Goal: Task Accomplishment & Management: Check status

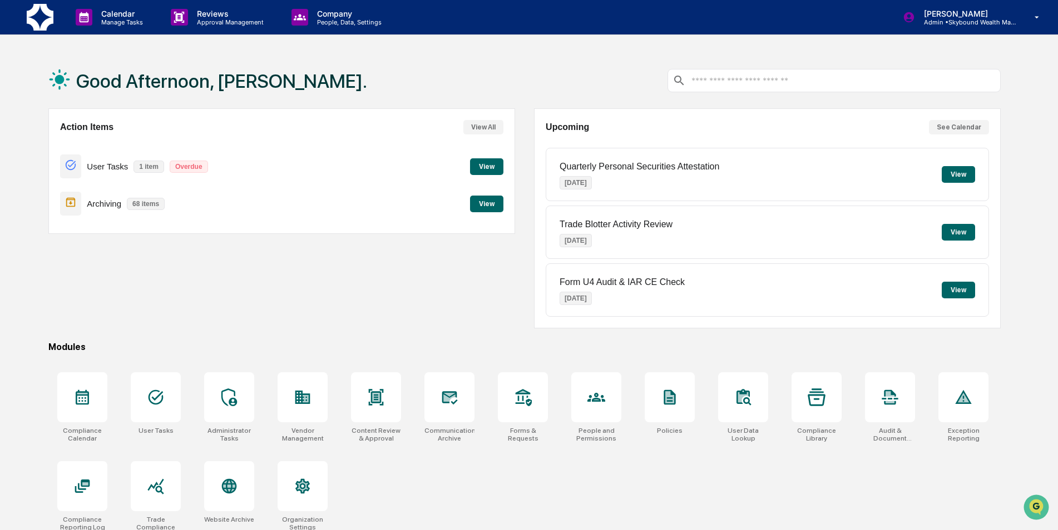
scroll to position [53, 0]
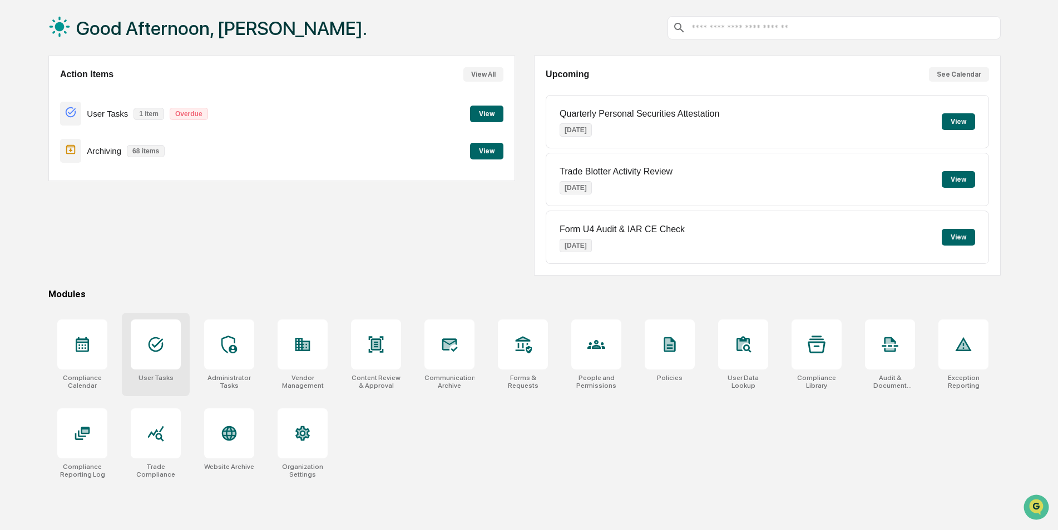
click at [152, 370] on div "User Tasks" at bounding box center [156, 354] width 68 height 83
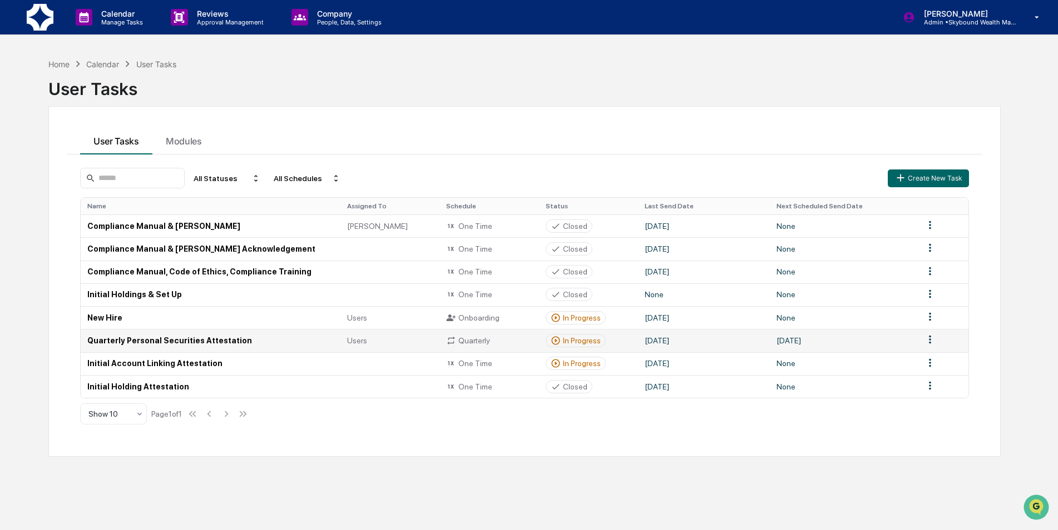
click at [160, 343] on td "Quarterly Personal Securities Attestation" at bounding box center [211, 340] width 260 height 23
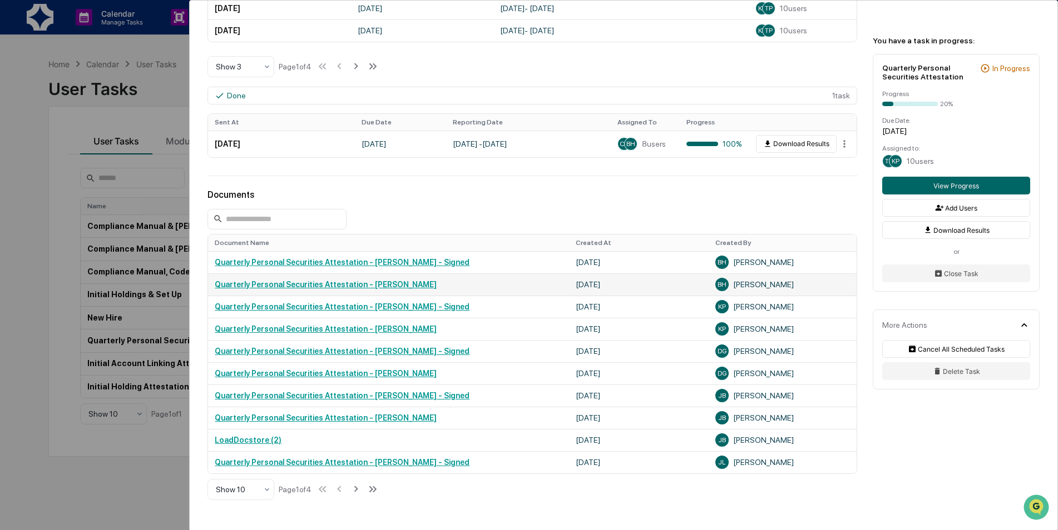
scroll to position [500, 0]
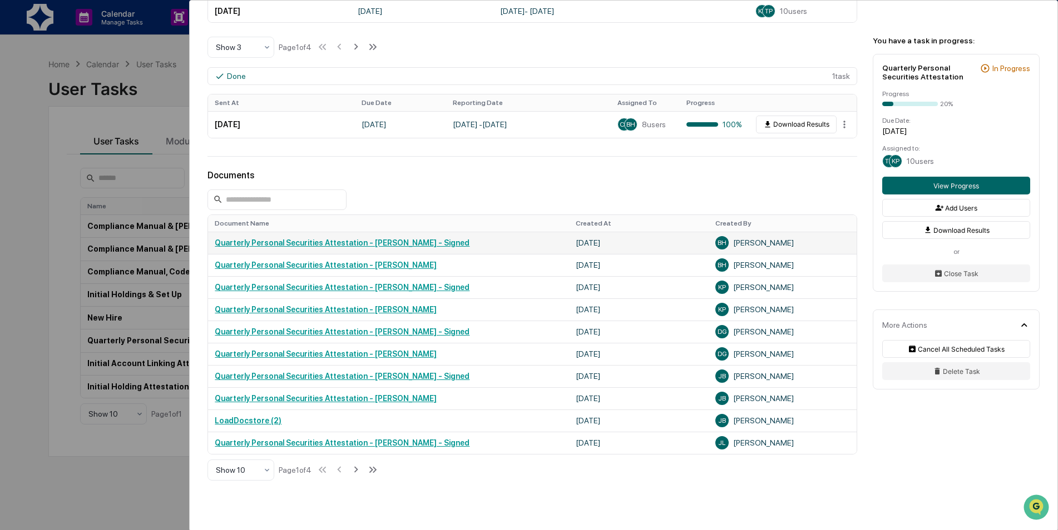
click at [389, 242] on link "Quarterly Personal Securities Attestation - [PERSON_NAME] - Signed" at bounding box center [342, 243] width 255 height 9
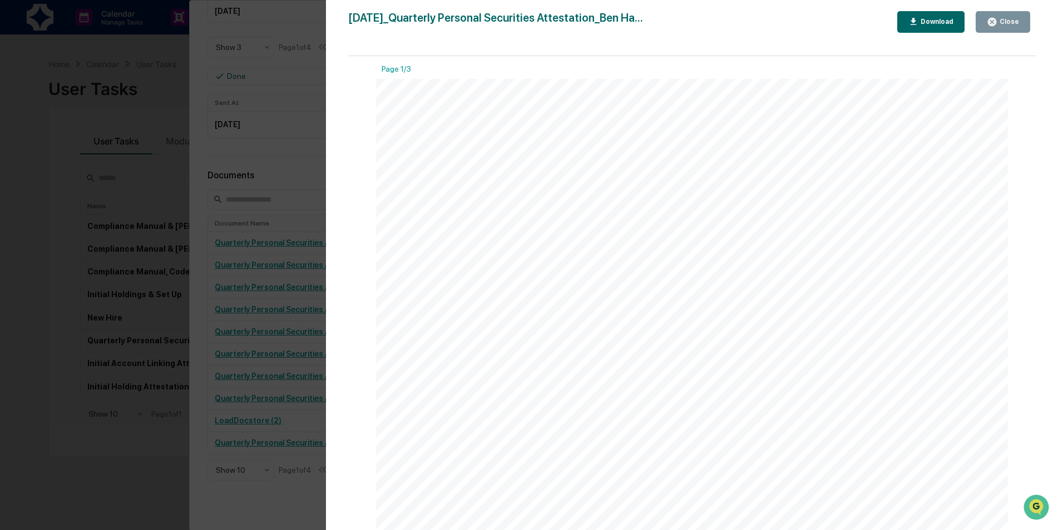
scroll to position [0, 0]
click at [1014, 22] on div "Close" at bounding box center [1008, 22] width 22 height 8
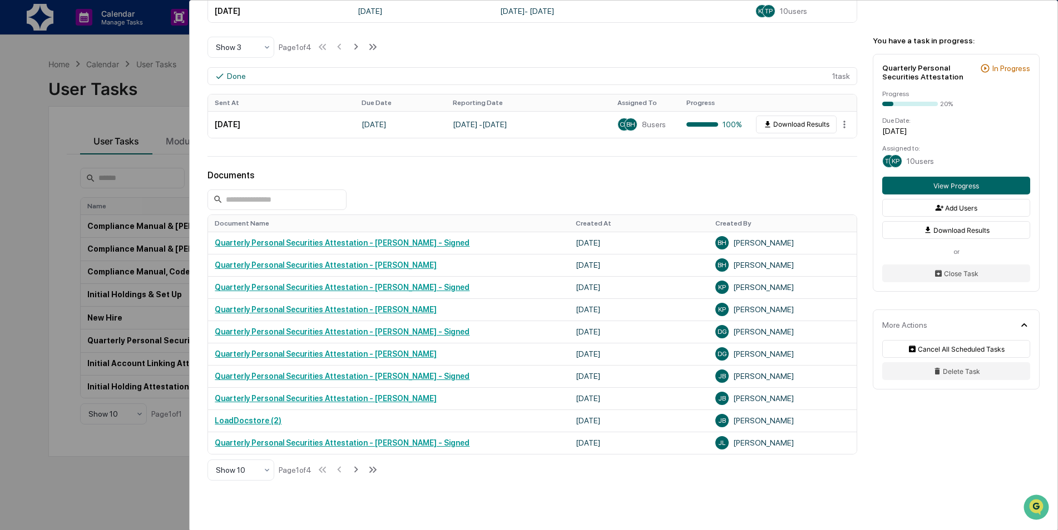
click at [359, 471] on icon at bounding box center [356, 470] width 12 height 12
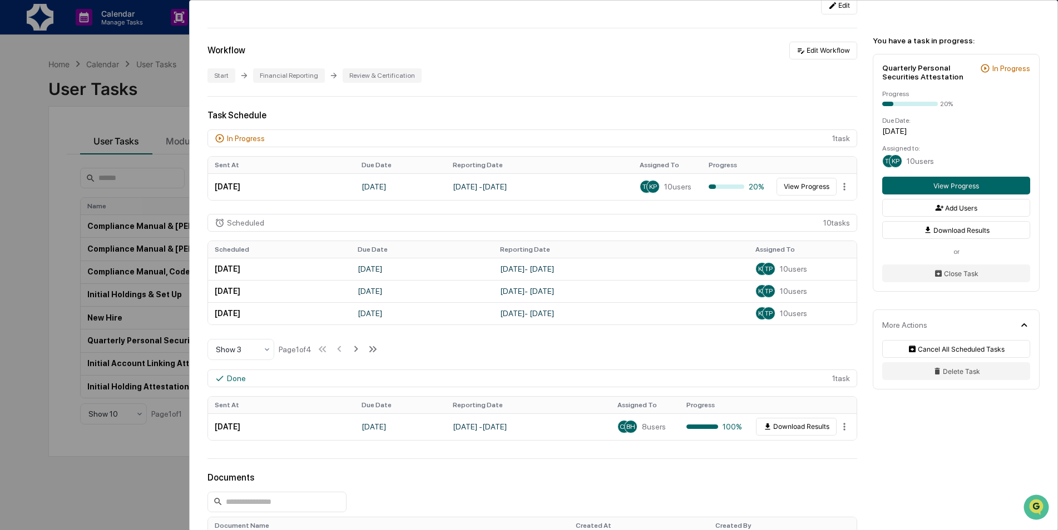
scroll to position [360, 0]
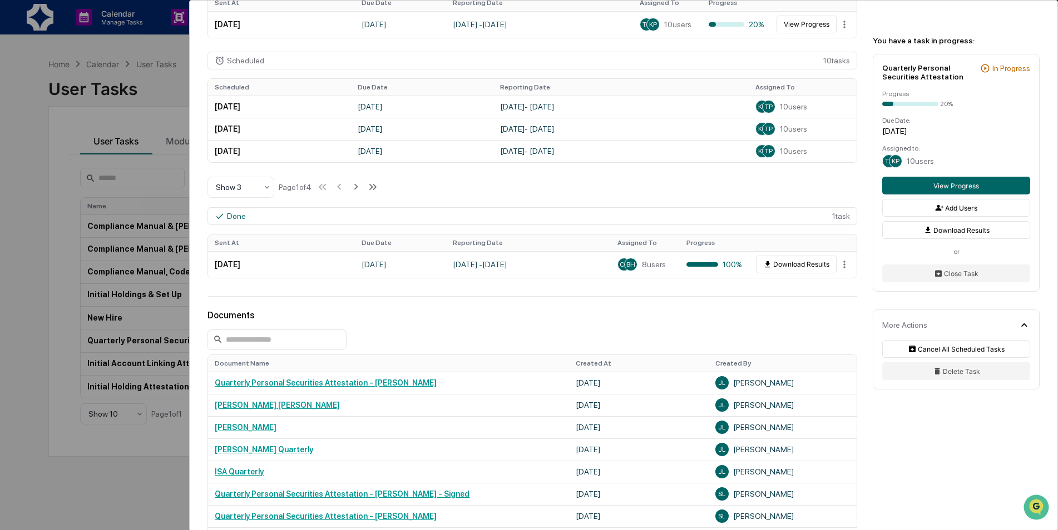
click at [360, 409] on div "[PERSON_NAME] [PERSON_NAME]" at bounding box center [389, 405] width 348 height 9
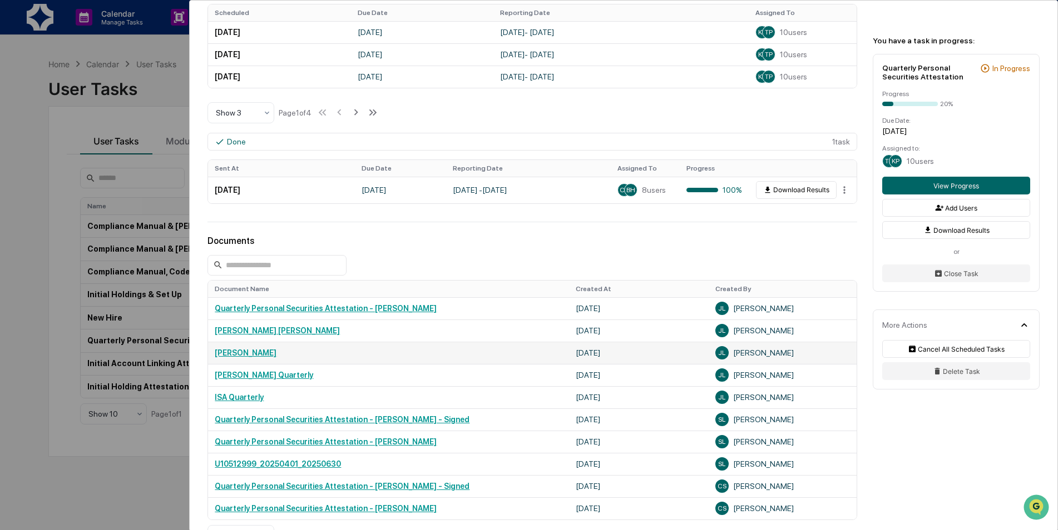
scroll to position [563, 0]
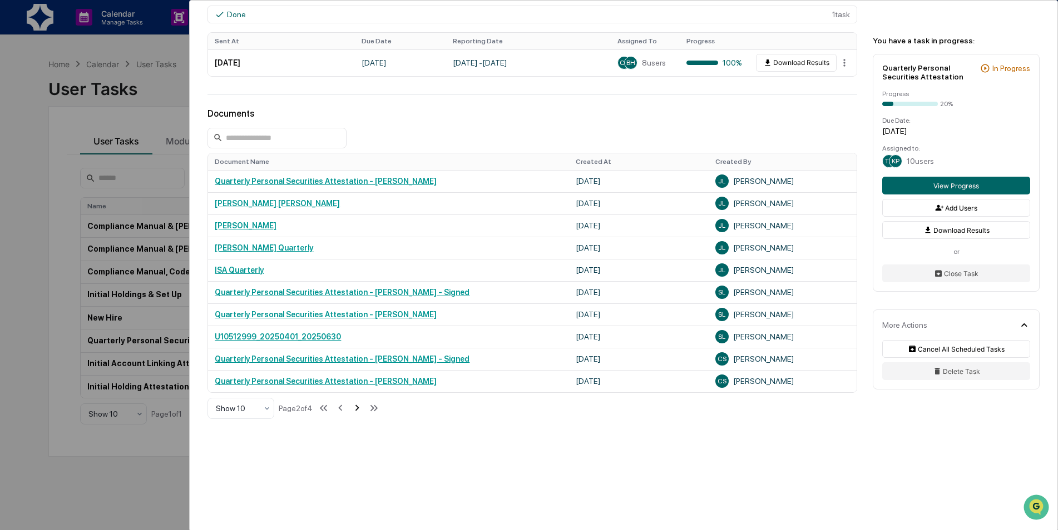
click at [355, 405] on icon at bounding box center [357, 408] width 12 height 12
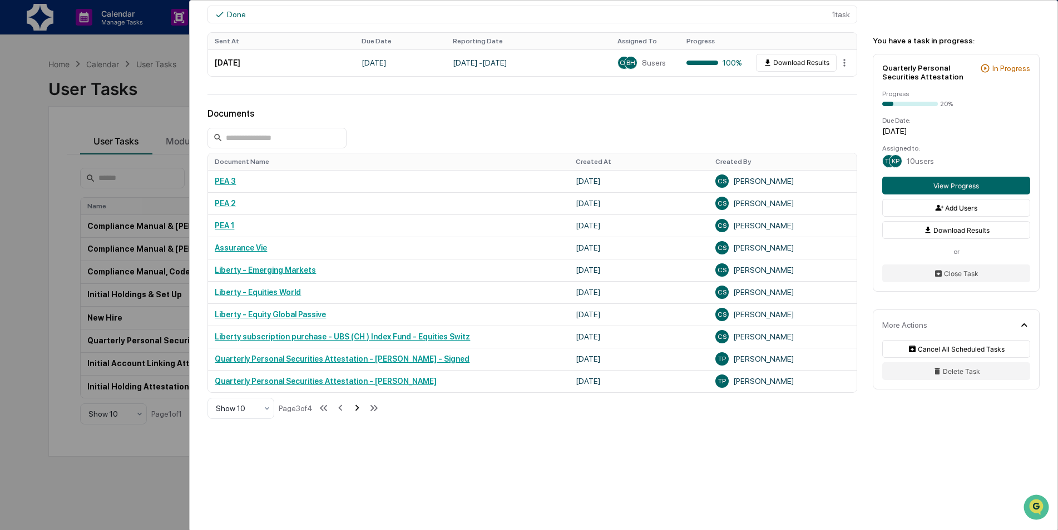
click at [360, 408] on icon at bounding box center [357, 408] width 12 height 12
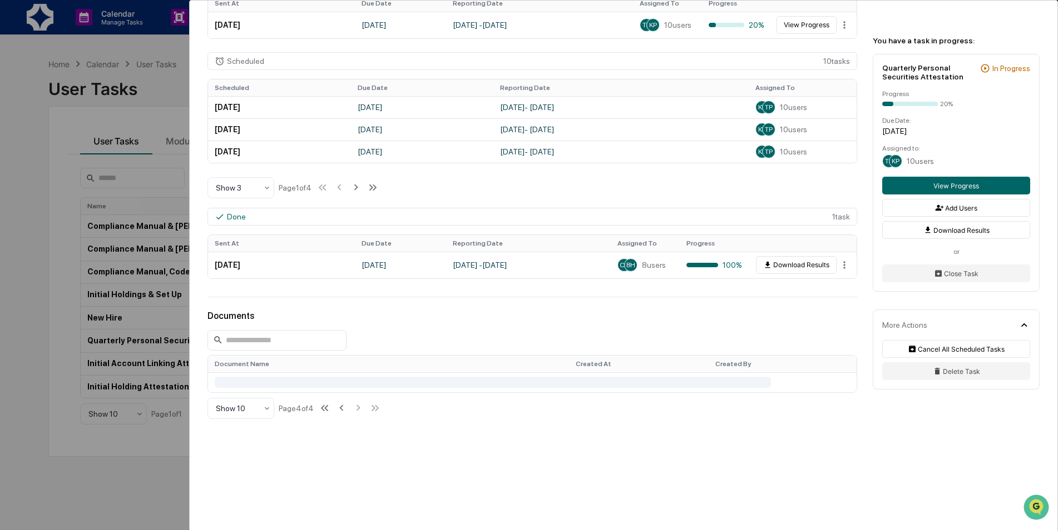
scroll to position [451, 0]
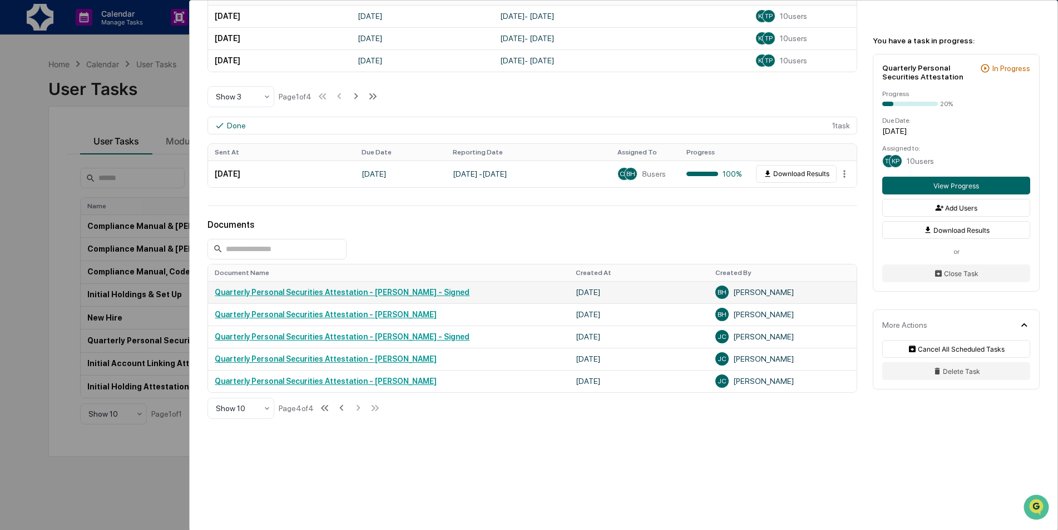
click at [371, 293] on link "Quarterly Personal Securities Attestation - [PERSON_NAME] - Signed" at bounding box center [342, 292] width 255 height 9
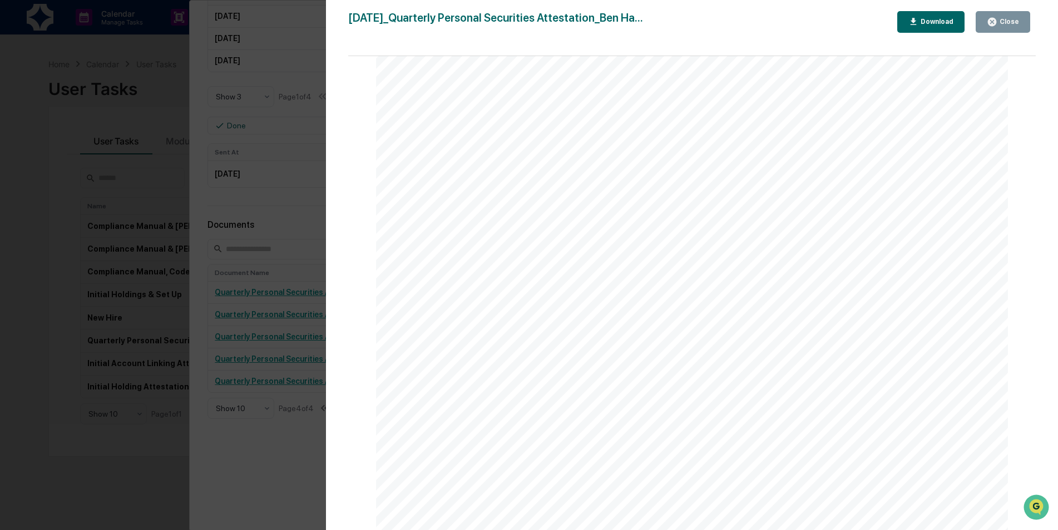
scroll to position [0, 0]
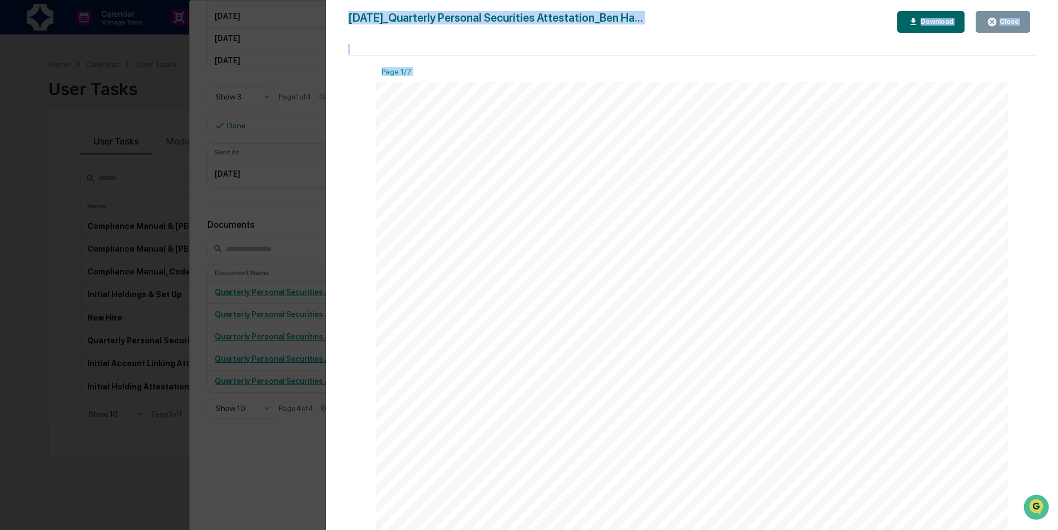
click at [1034, 101] on div "Version History [DATE] 10:23 PM [PERSON_NAME] [DATE]_Quarterly Personal Securit…" at bounding box center [692, 276] width 732 height 553
click at [1010, 26] on div "Close" at bounding box center [1002, 22] width 32 height 11
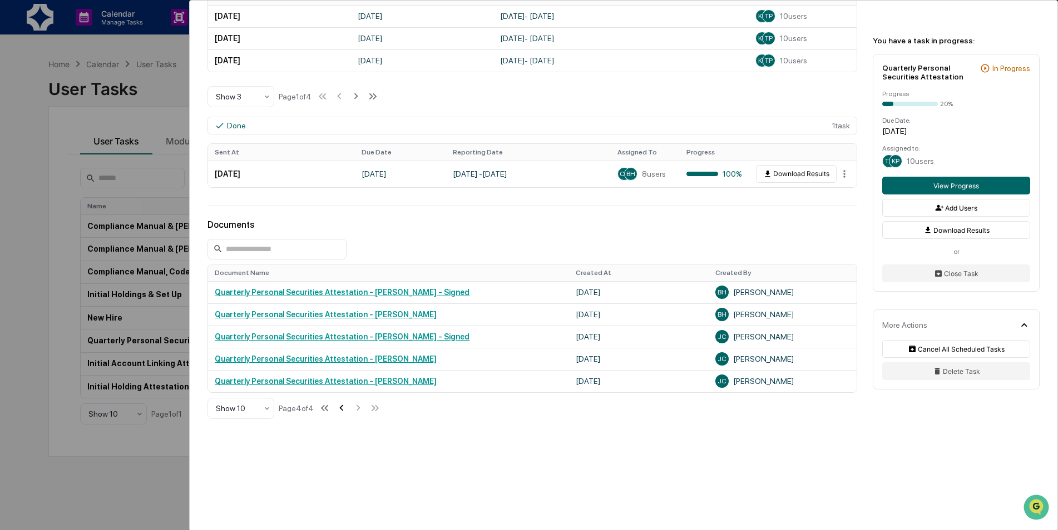
click at [339, 409] on icon at bounding box center [341, 408] width 12 height 12
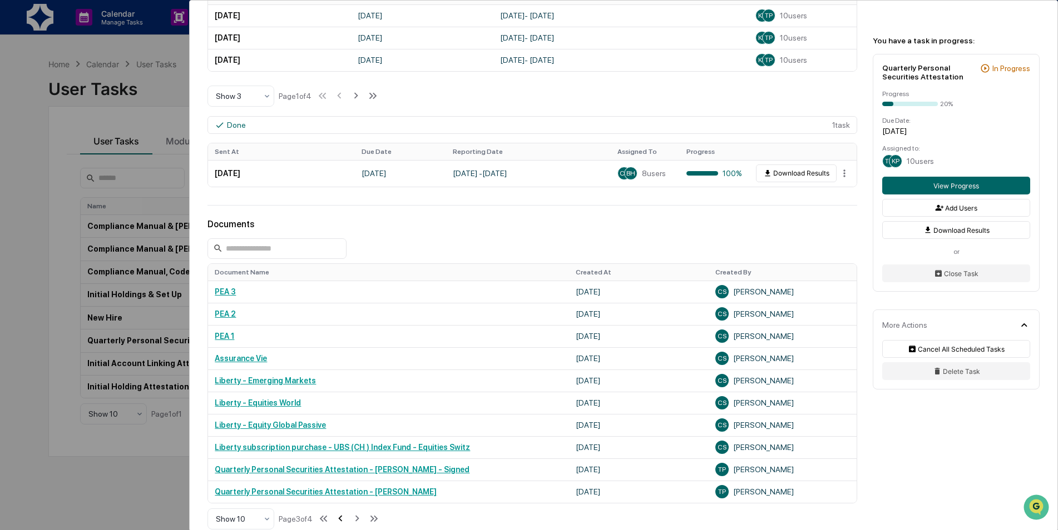
click at [343, 522] on icon at bounding box center [340, 519] width 12 height 12
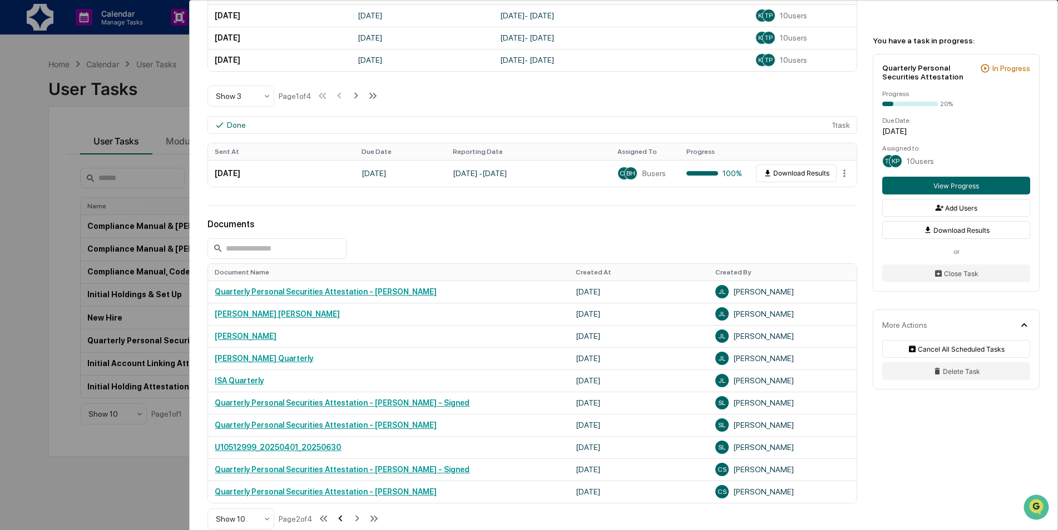
click at [342, 520] on icon at bounding box center [340, 519] width 4 height 6
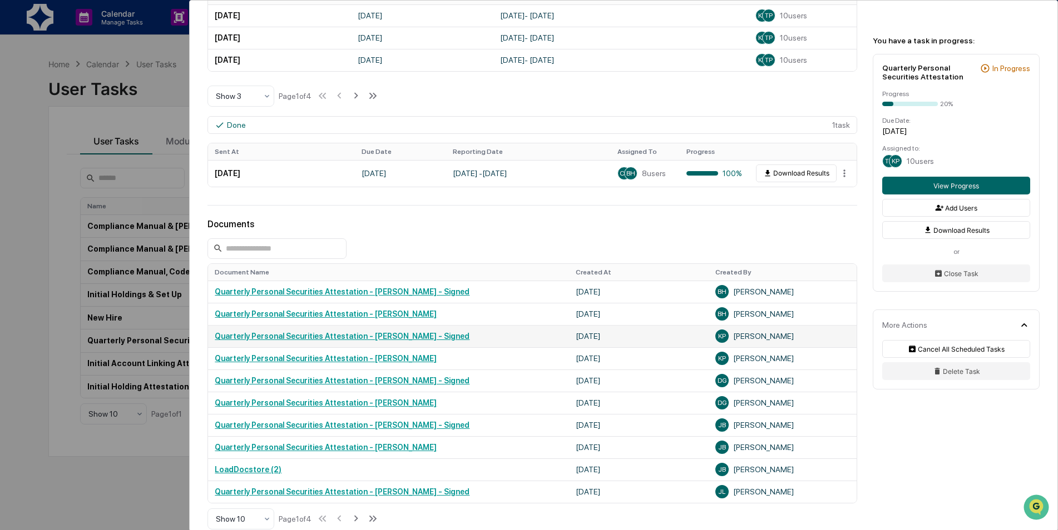
click at [365, 340] on link "Quarterly Personal Securities Attestation - [PERSON_NAME] - Signed" at bounding box center [342, 336] width 255 height 9
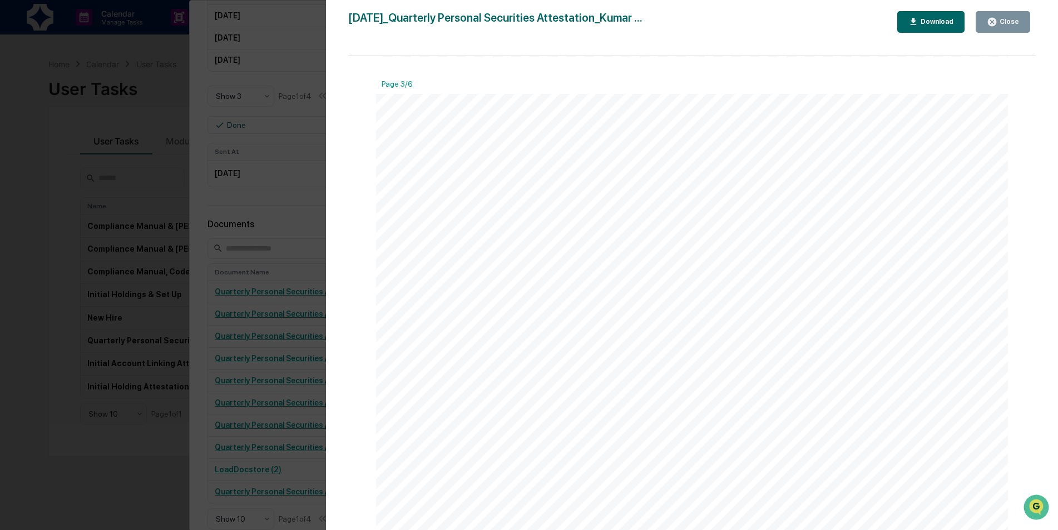
scroll to position [1724, 0]
click at [996, 22] on icon "button" at bounding box center [992, 22] width 8 height 8
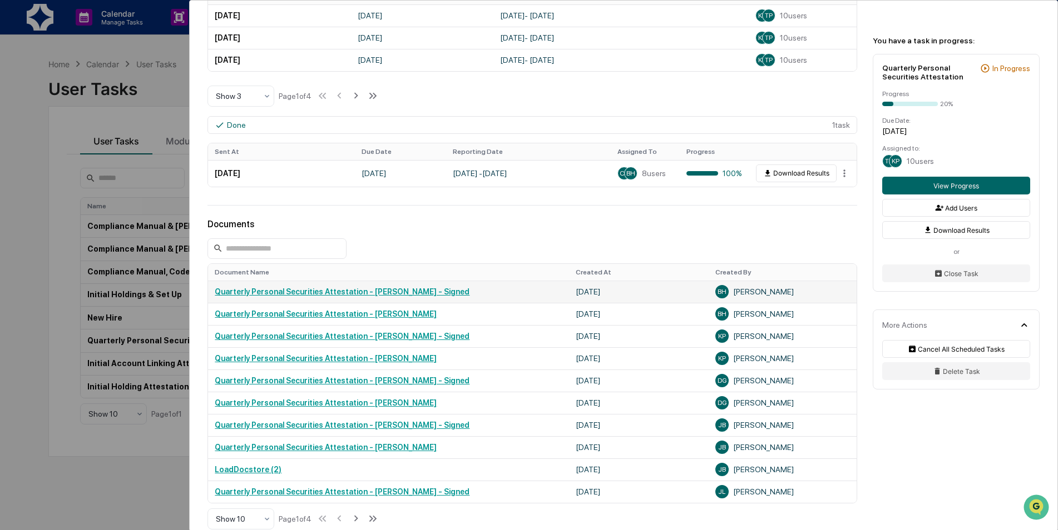
click at [358, 297] on td "Quarterly Personal Securities Attestation - [PERSON_NAME] - Signed" at bounding box center [388, 292] width 361 height 22
click at [361, 295] on link "Quarterly Personal Securities Attestation - [PERSON_NAME] - Signed" at bounding box center [342, 291] width 255 height 9
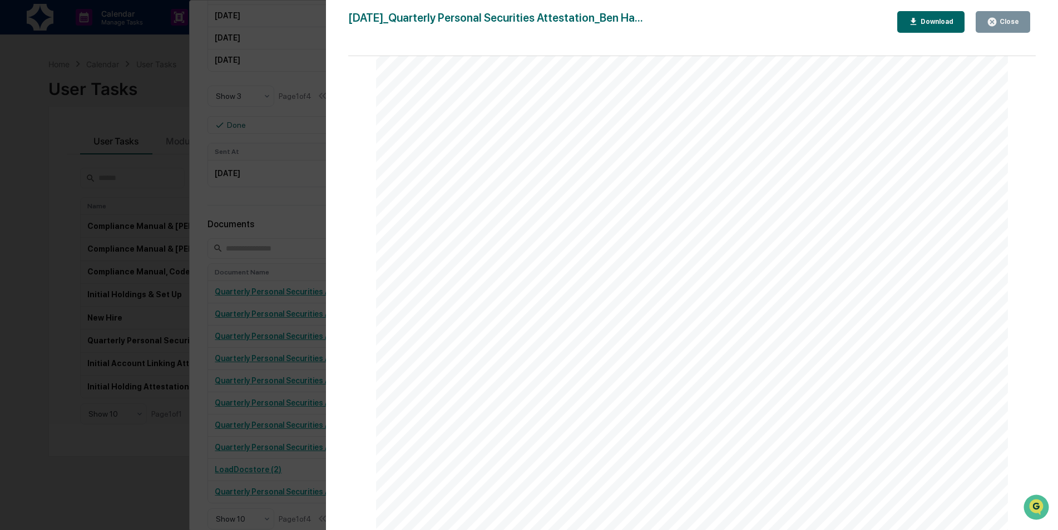
scroll to position [778, 0]
click at [1014, 28] on button "Close" at bounding box center [1002, 22] width 54 height 22
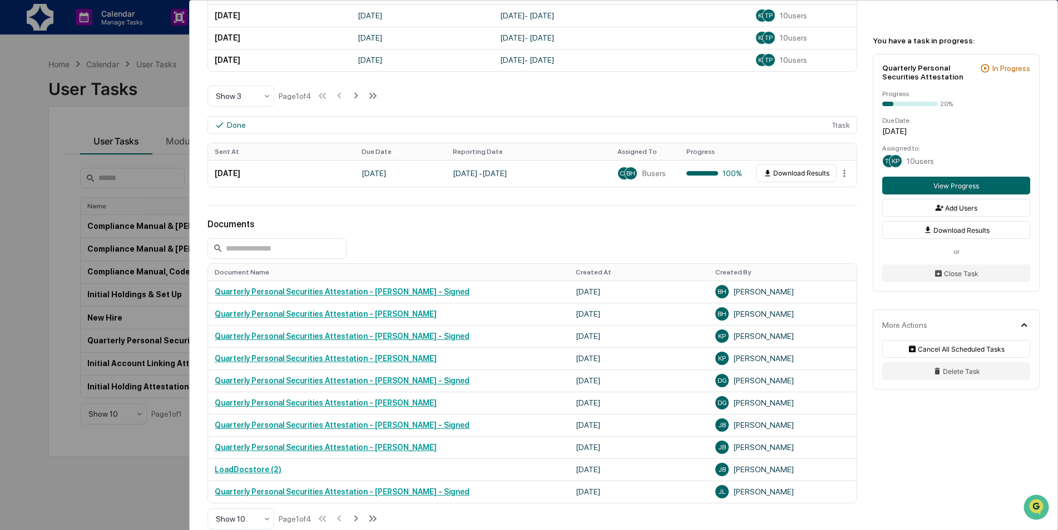
click at [763, 214] on div "User Tasks Quarterly Personal Securities Attestation Quarterly Personal Securit…" at bounding box center [623, 95] width 867 height 1093
click at [398, 382] on link "Quarterly Personal Securities Attestation - [PERSON_NAME] - Signed" at bounding box center [342, 380] width 255 height 9
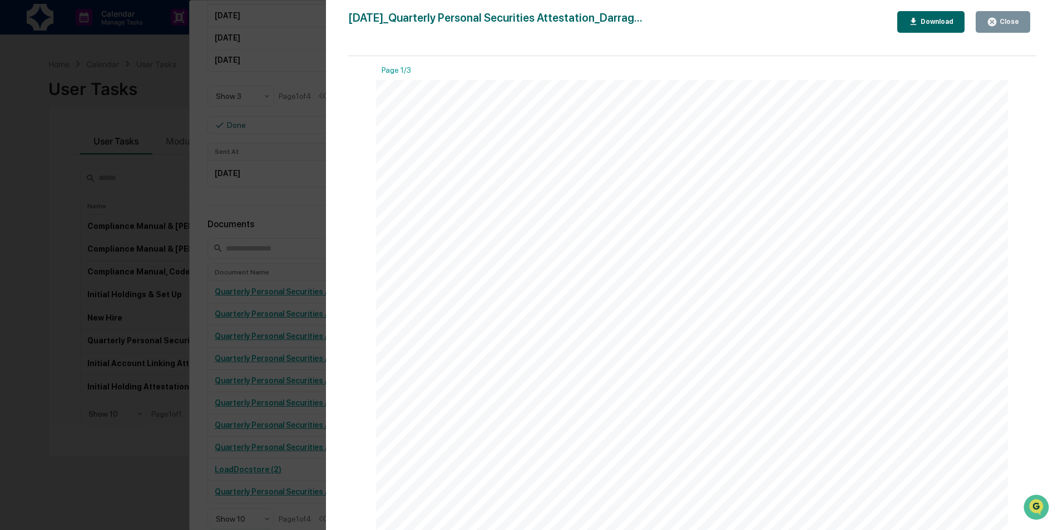
scroll to position [0, 0]
click at [1001, 21] on div "Close" at bounding box center [1008, 22] width 22 height 8
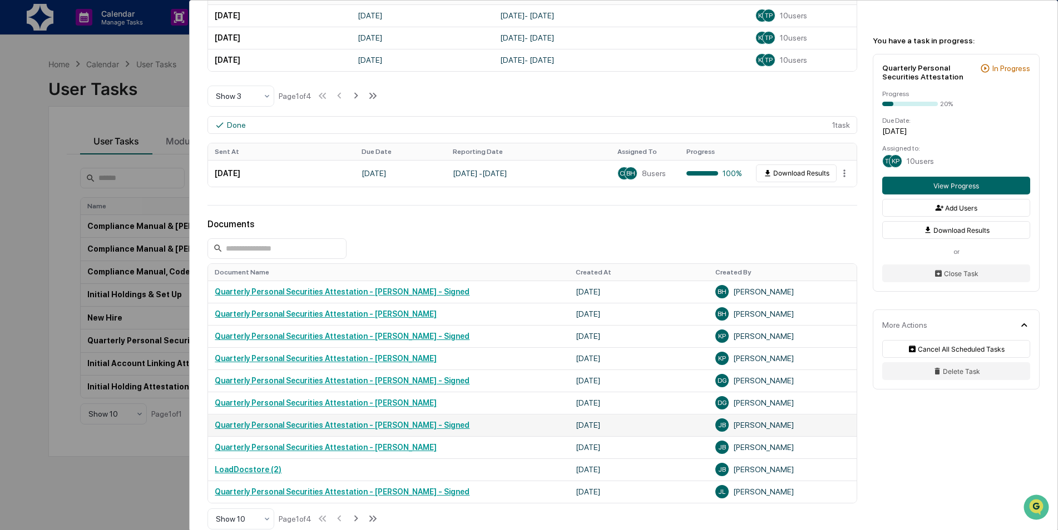
click at [390, 424] on link "Quarterly Personal Securities Attestation - [PERSON_NAME] - Signed" at bounding box center [342, 425] width 255 height 9
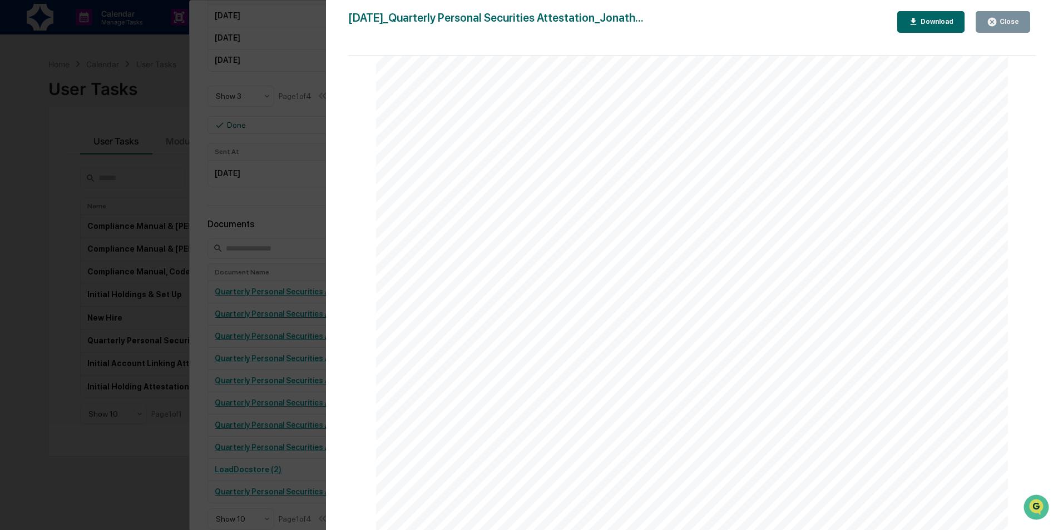
scroll to position [1896, 0]
drag, startPoint x: 384, startPoint y: 307, endPoint x: 538, endPoint y: 341, distance: 157.7
click at [538, 341] on div "Financial Reporting Attestation of Completeness Based upon the definitions abov…" at bounding box center [692, 493] width 632 height 894
click at [408, 314] on span "Brokerage" at bounding box center [439, 316] width 62 height 13
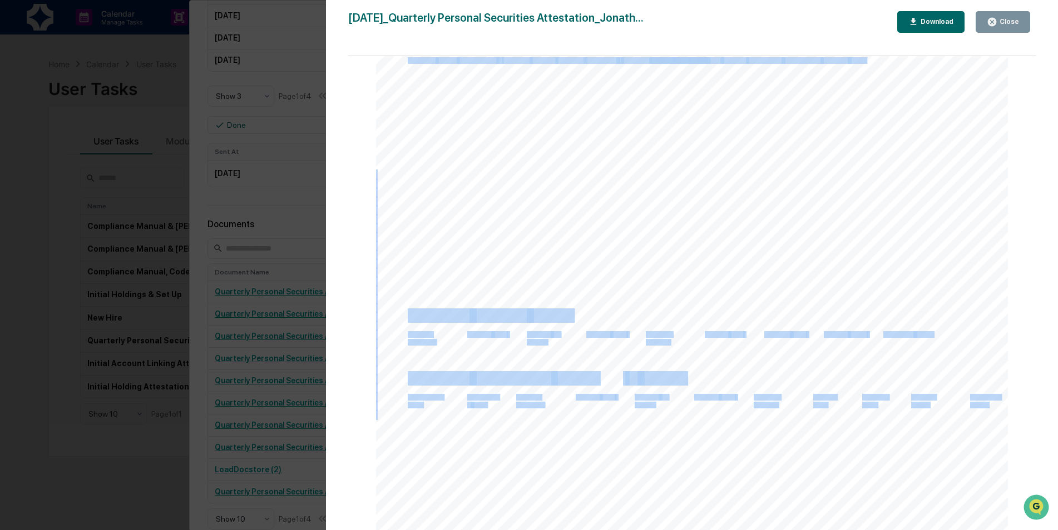
click at [408, 316] on div "Financial Reporting Attestation of Completeness Based upon the definitions abov…" at bounding box center [692, 493] width 632 height 894
click at [585, 373] on span "[DATE]" at bounding box center [574, 379] width 43 height 13
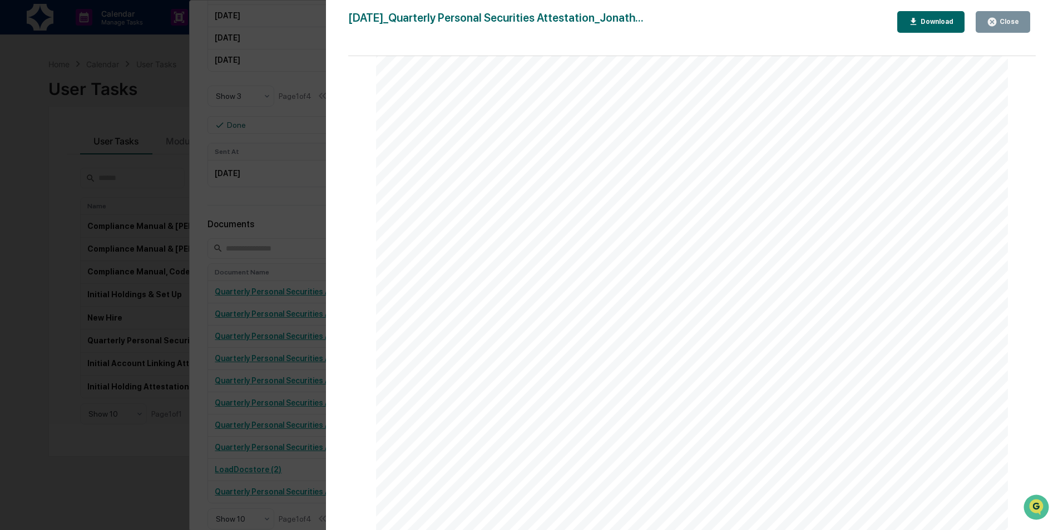
scroll to position [3872, 0]
click at [1014, 19] on div "Close" at bounding box center [1008, 22] width 22 height 8
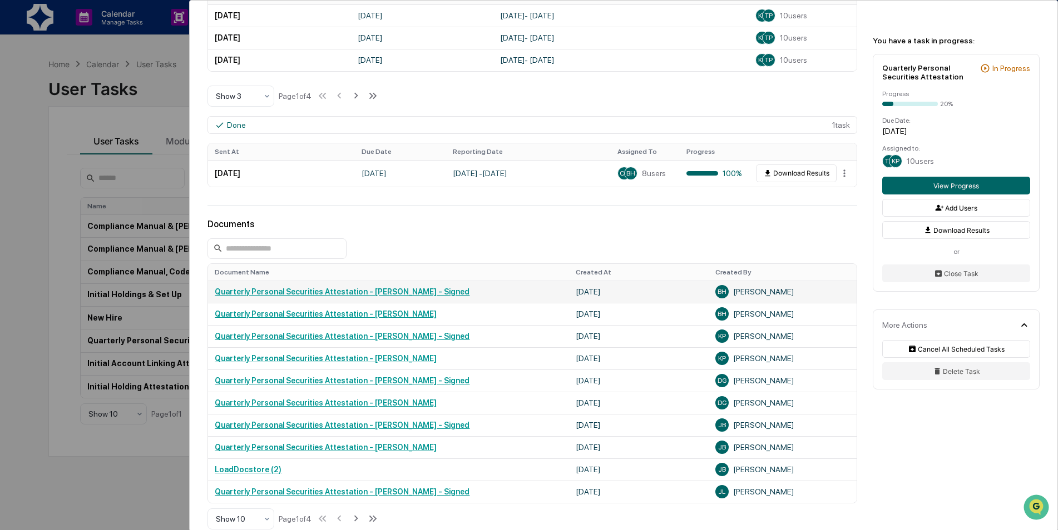
click at [366, 294] on link "Quarterly Personal Securities Attestation - [PERSON_NAME] - Signed" at bounding box center [342, 291] width 255 height 9
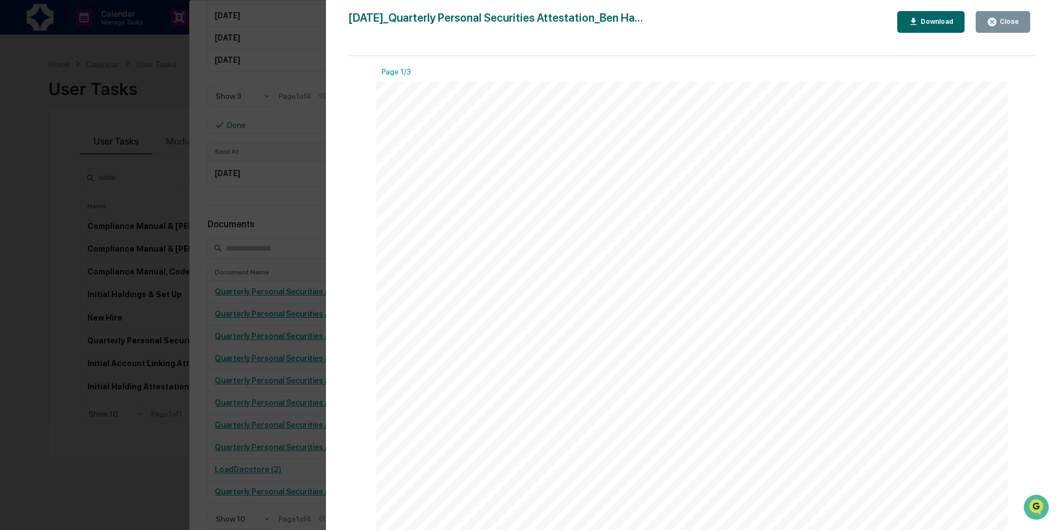
drag, startPoint x: 1027, startPoint y: 132, endPoint x: 1024, endPoint y: 148, distance: 16.5
click at [1024, 150] on div "Page 1/3 [DATE] Skybound Wealth Management Quarterly Personal Securities Attest…" at bounding box center [691, 298] width 687 height 485
click at [996, 20] on icon "button" at bounding box center [992, 22] width 8 height 8
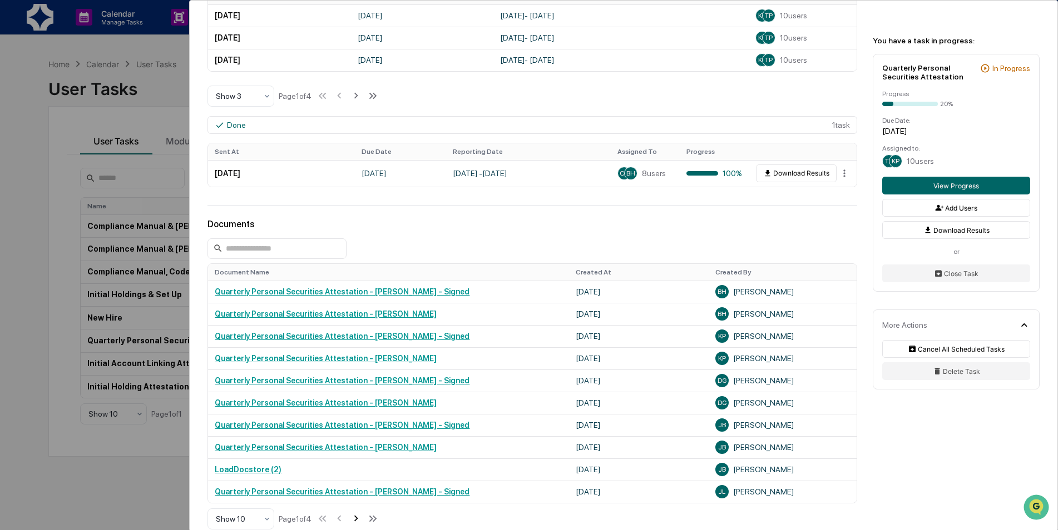
click at [356, 518] on icon at bounding box center [356, 519] width 12 height 12
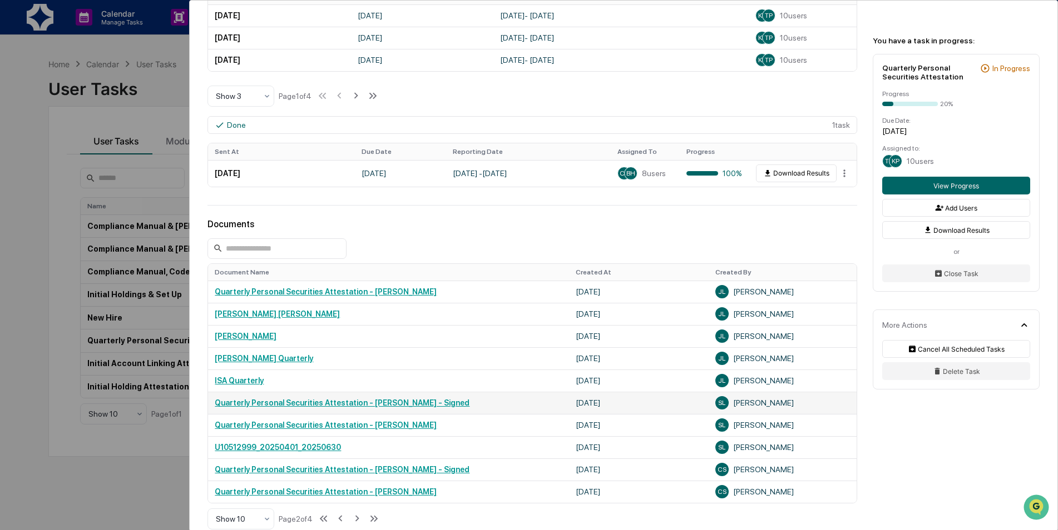
click at [407, 404] on link "Quarterly Personal Securities Attestation - [PERSON_NAME] - Signed" at bounding box center [342, 403] width 255 height 9
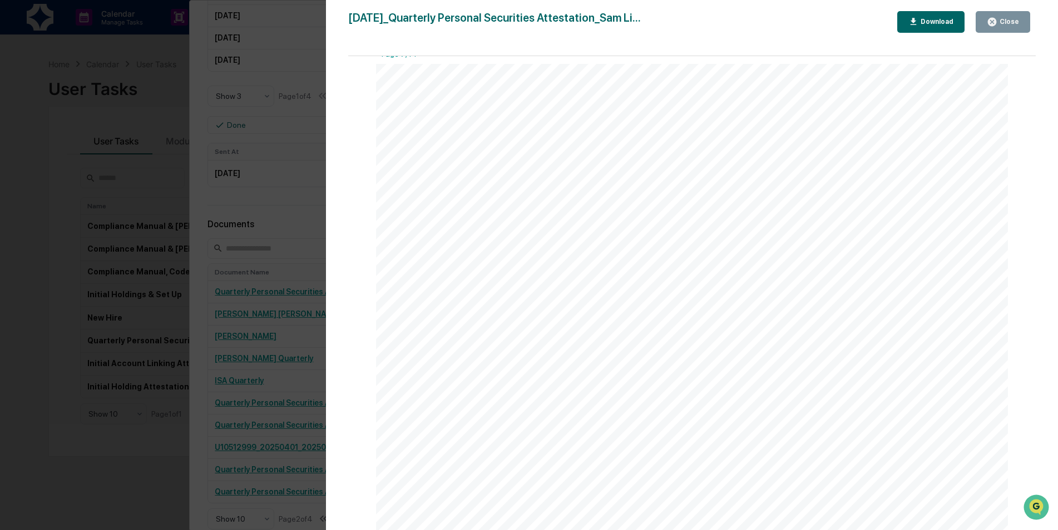
scroll to position [4779, 0]
click at [1023, 18] on button "Close" at bounding box center [1002, 22] width 54 height 22
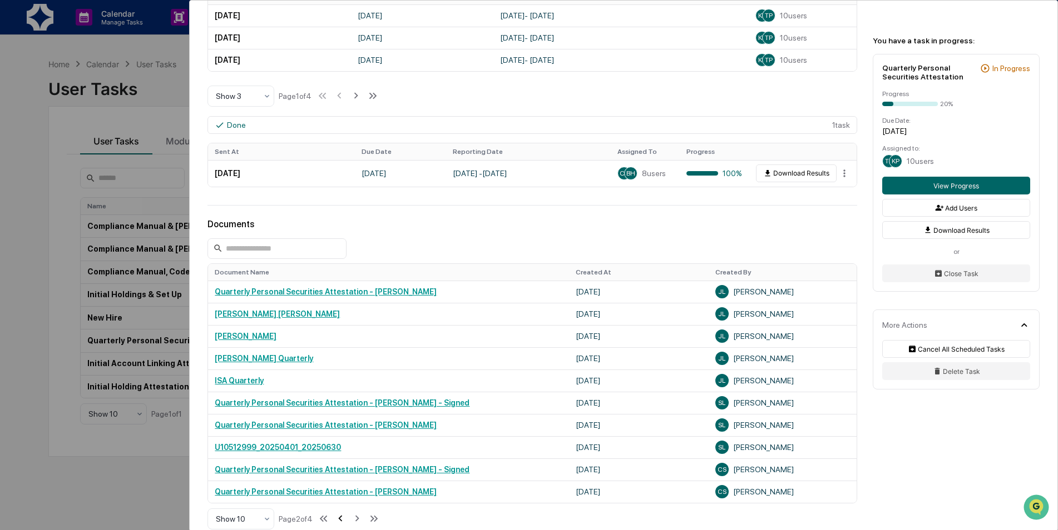
click at [346, 522] on icon at bounding box center [340, 519] width 12 height 12
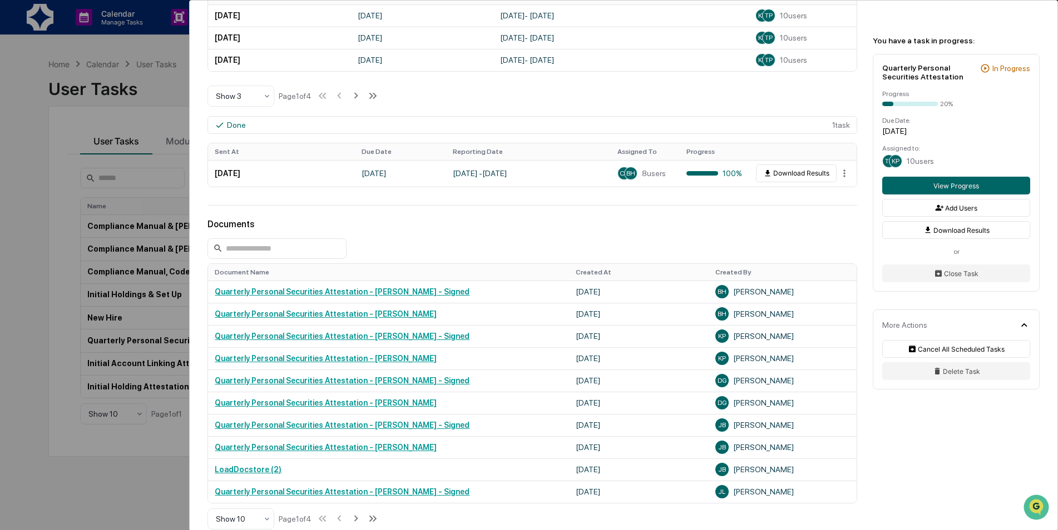
click at [113, 402] on div "User Tasks Quarterly Personal Securities Attestation Quarterly Personal Securit…" at bounding box center [529, 265] width 1058 height 530
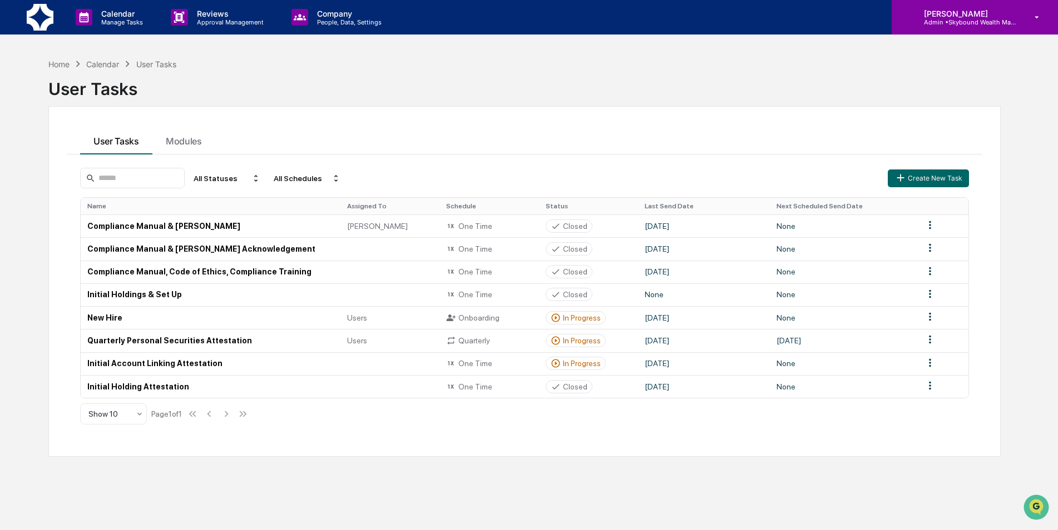
click at [986, 15] on p "[PERSON_NAME]" at bounding box center [966, 13] width 103 height 9
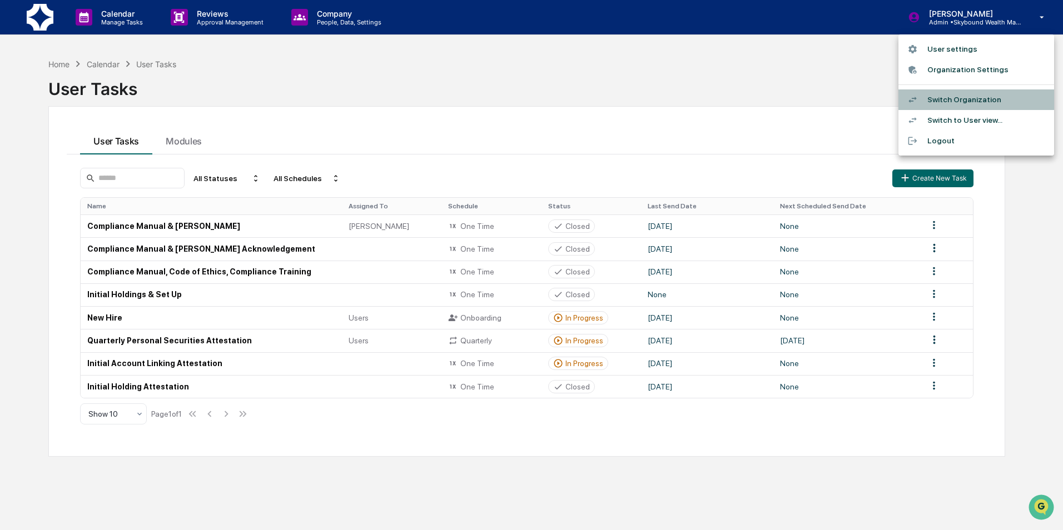
click at [989, 103] on li "Switch Organization" at bounding box center [977, 100] width 156 height 21
